Goal: Information Seeking & Learning: Check status

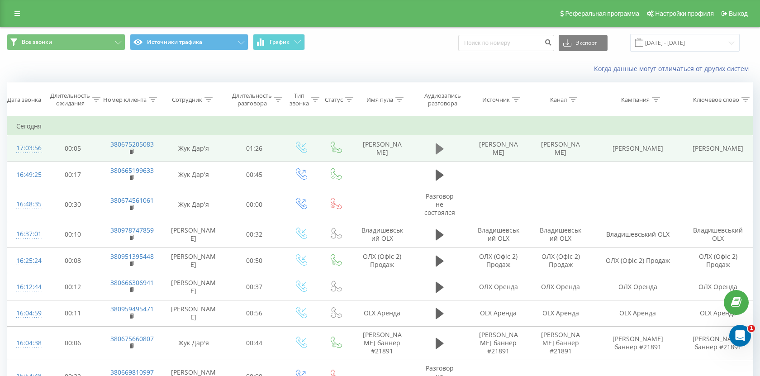
click at [442, 151] on icon at bounding box center [440, 148] width 8 height 13
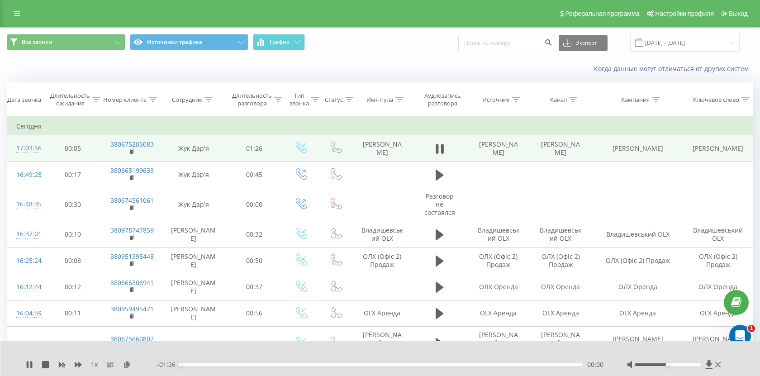
click at [293, 364] on div "00:00" at bounding box center [381, 364] width 403 height 3
click at [337, 366] on div "- 00:59 00:27 00:27" at bounding box center [380, 364] width 447 height 9
click at [334, 366] on div "- 00:59 00:27 00:27" at bounding box center [380, 364] width 447 height 9
click at [331, 364] on div "00:28" at bounding box center [381, 364] width 403 height 3
click at [28, 363] on icon at bounding box center [29, 364] width 7 height 7
